Goal: Navigation & Orientation: Find specific page/section

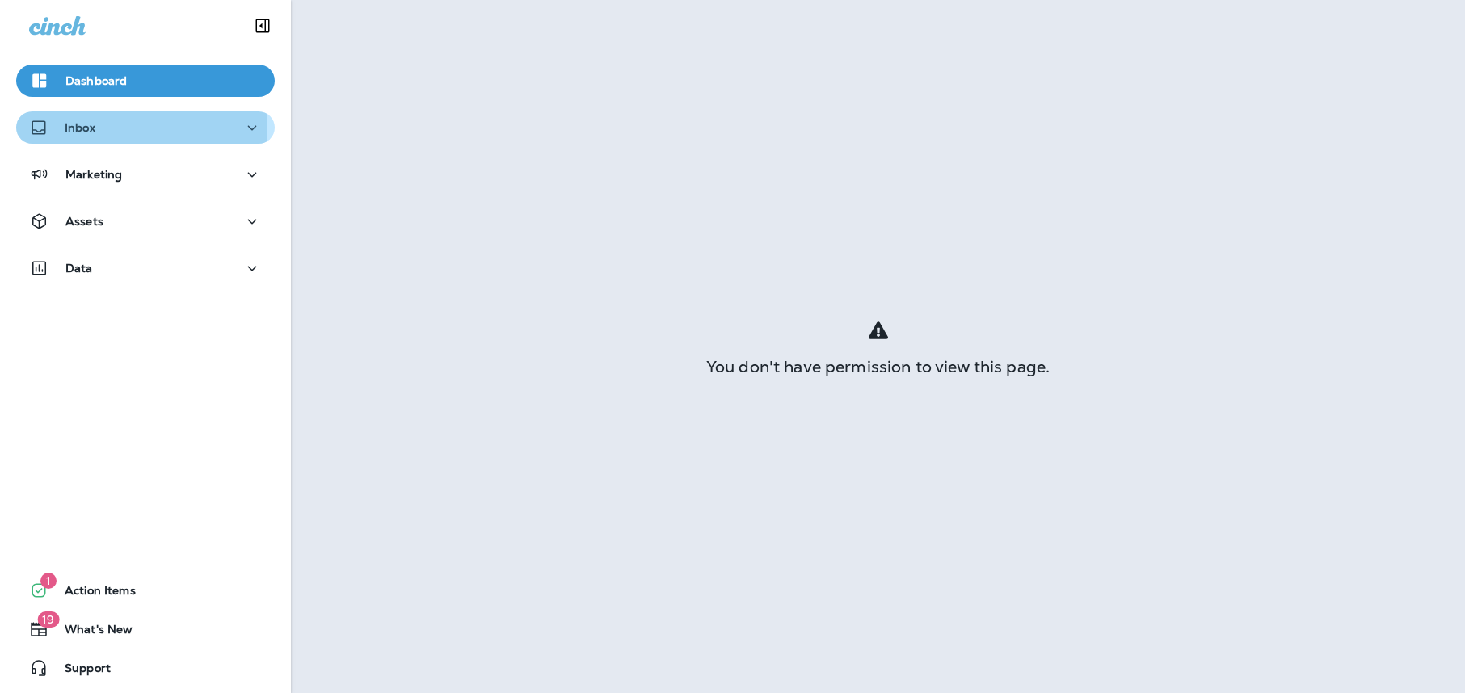
click at [111, 129] on div "Inbox" at bounding box center [145, 128] width 233 height 20
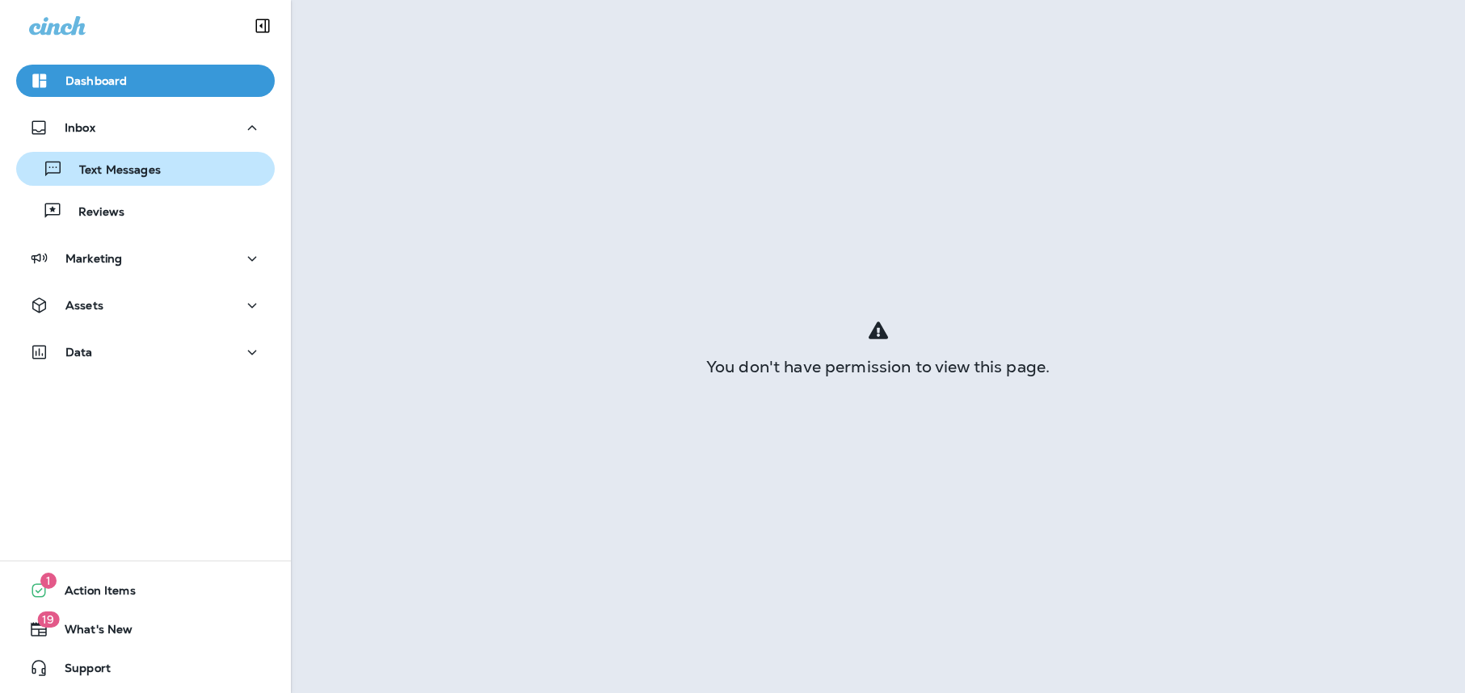
click at [126, 167] on p "Text Messages" at bounding box center [112, 170] width 98 height 15
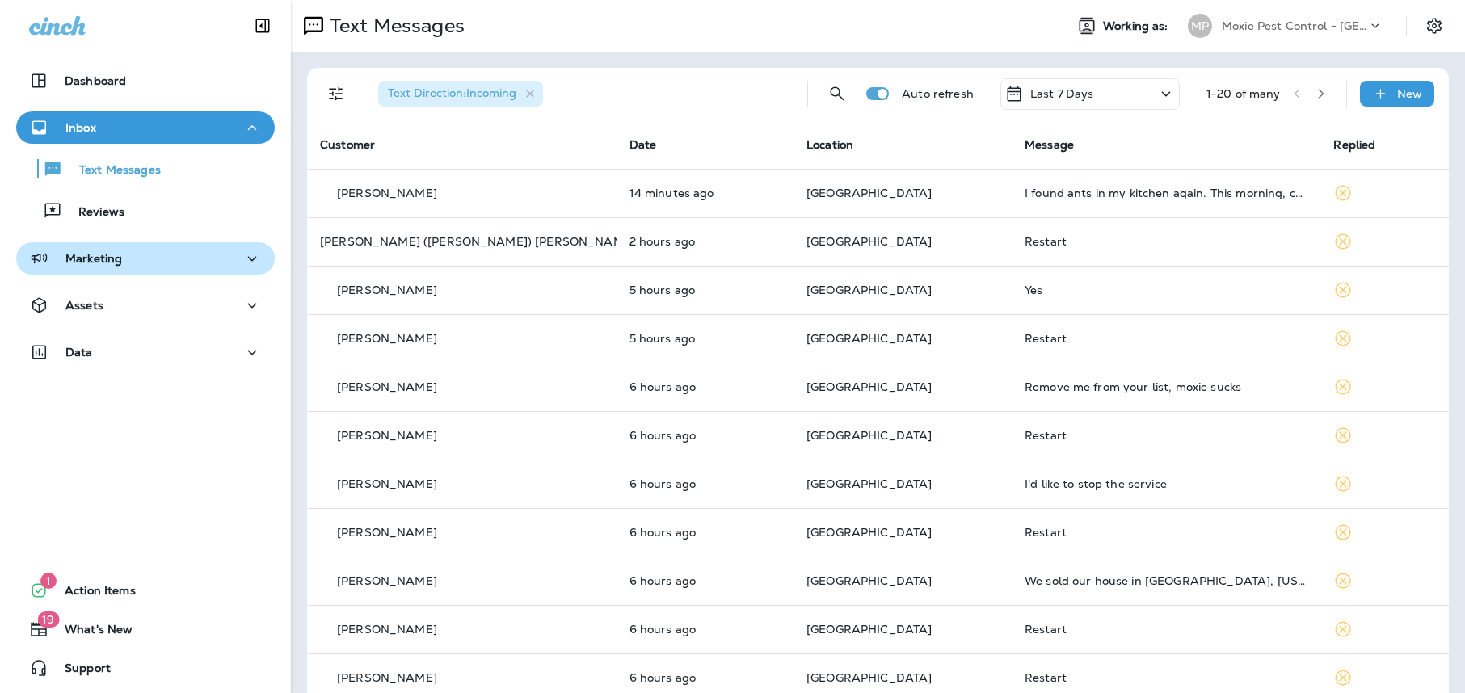
click at [154, 265] on div "Marketing" at bounding box center [145, 259] width 233 height 20
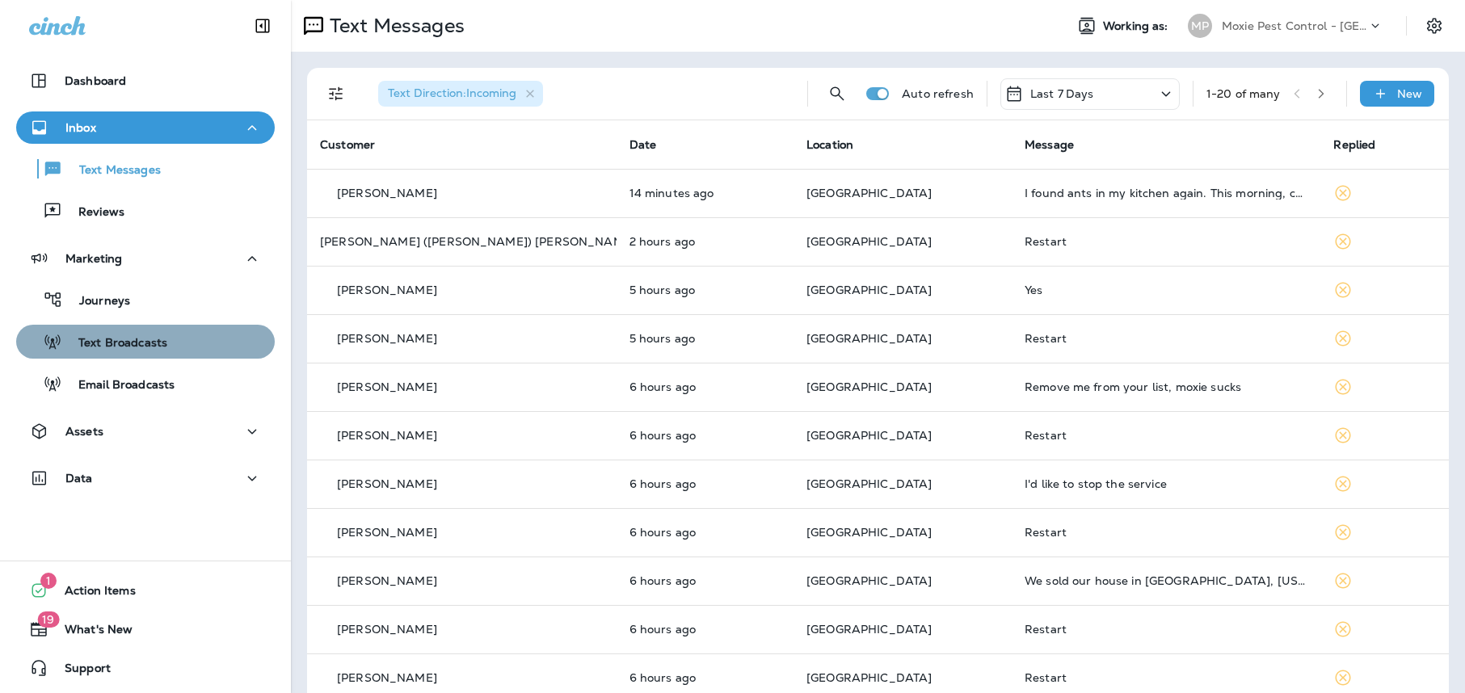
click at [152, 349] on p "Text Broadcasts" at bounding box center [114, 343] width 105 height 15
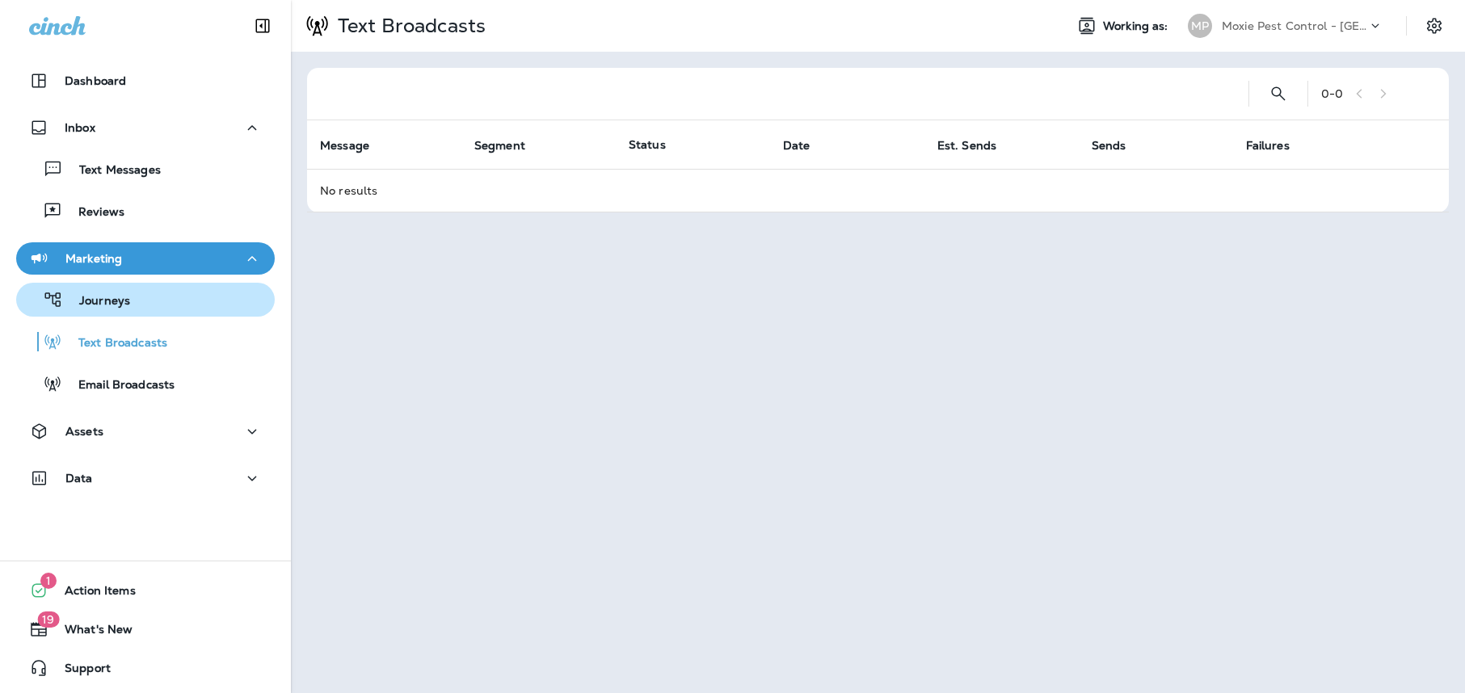
click at [146, 307] on div "Journeys" at bounding box center [146, 300] width 246 height 24
